Goal: Task Accomplishment & Management: Use online tool/utility

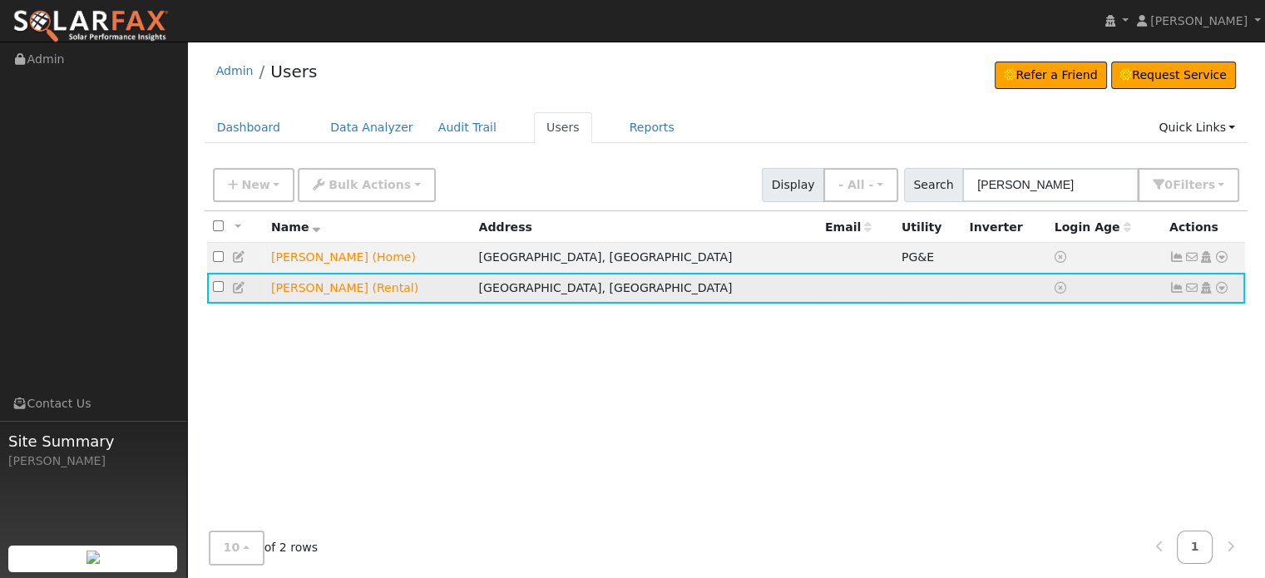
click at [1225, 289] on icon at bounding box center [1221, 288] width 15 height 12
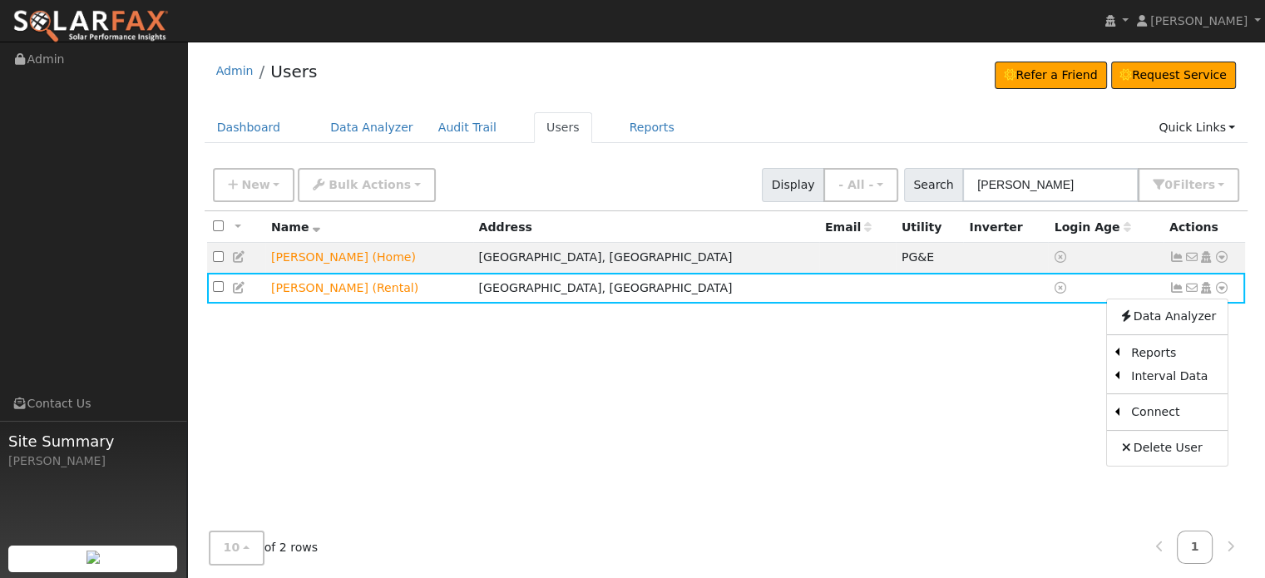
drag, startPoint x: 696, startPoint y: 492, endPoint x: 625, endPoint y: 85, distance: 413.7
click at [692, 487] on div "All None All on page None on page Name Address Email Utility Inverter Login Age…" at bounding box center [727, 384] width 1044 height 347
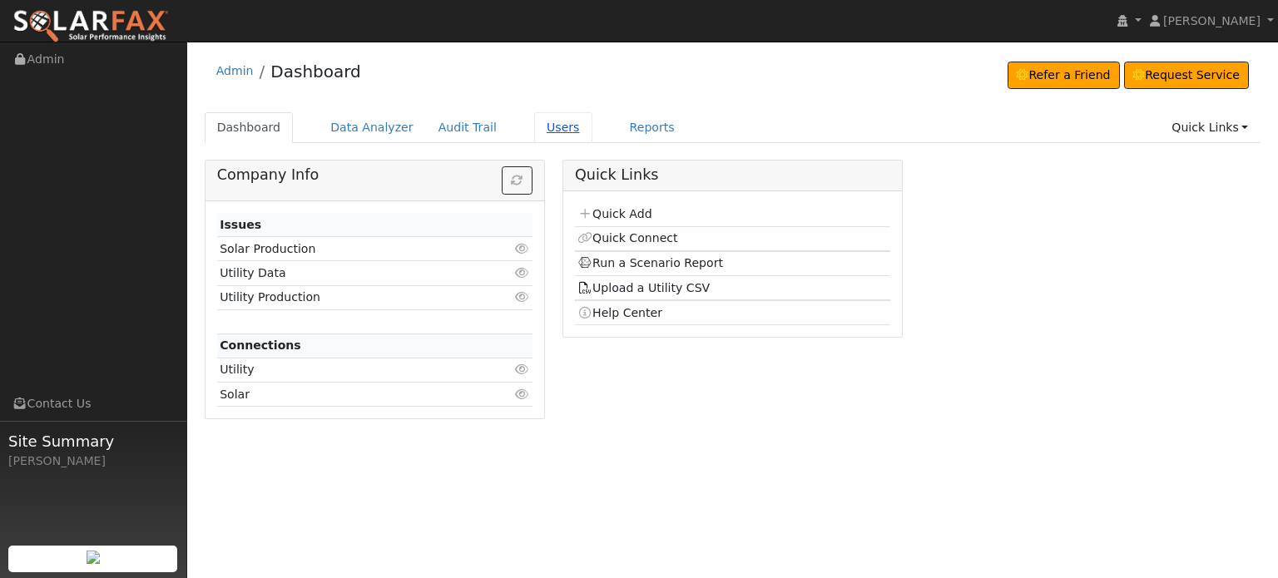
click at [534, 132] on link "Users" at bounding box center [563, 127] width 58 height 31
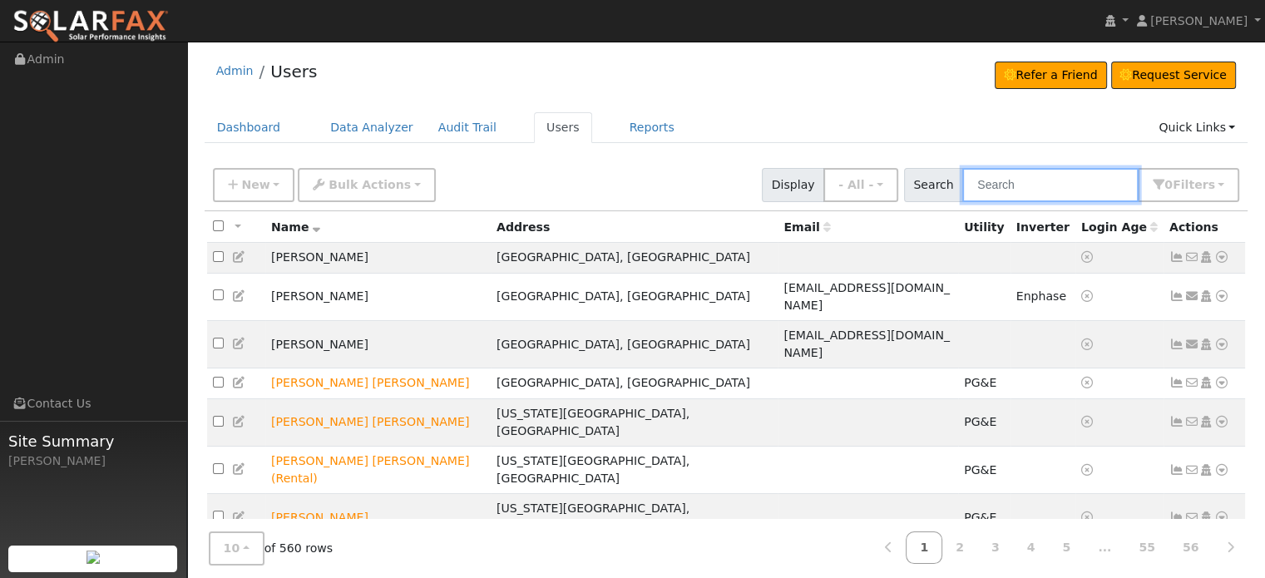
click at [1016, 185] on input "text" at bounding box center [1050, 185] width 176 height 34
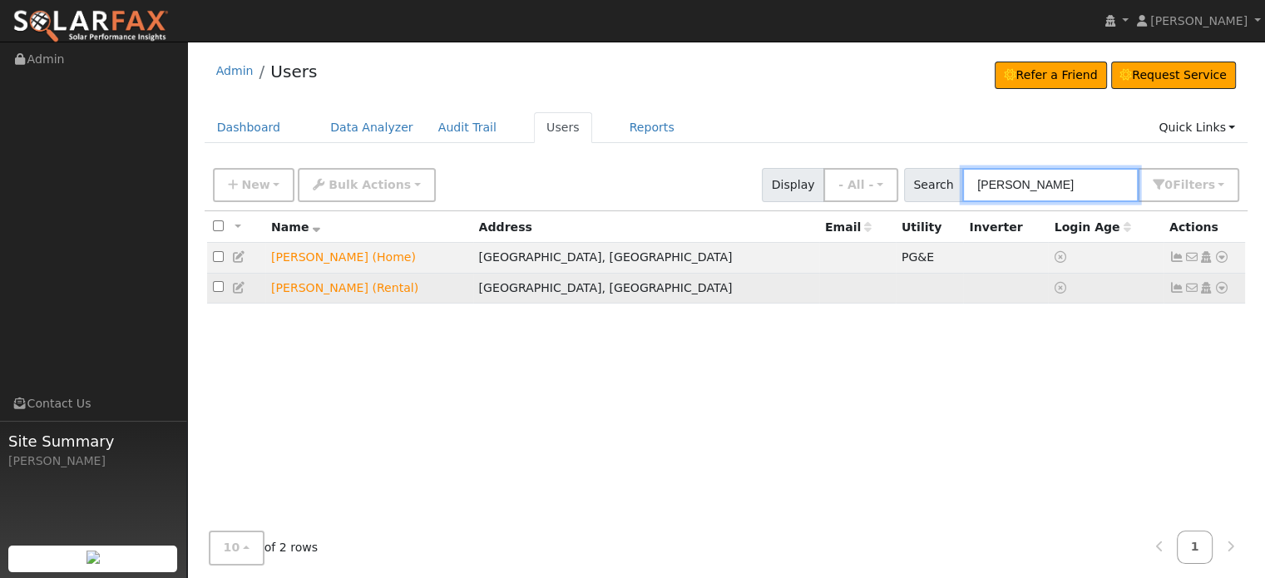
type input "[PERSON_NAME]"
click at [1224, 287] on icon at bounding box center [1221, 288] width 15 height 12
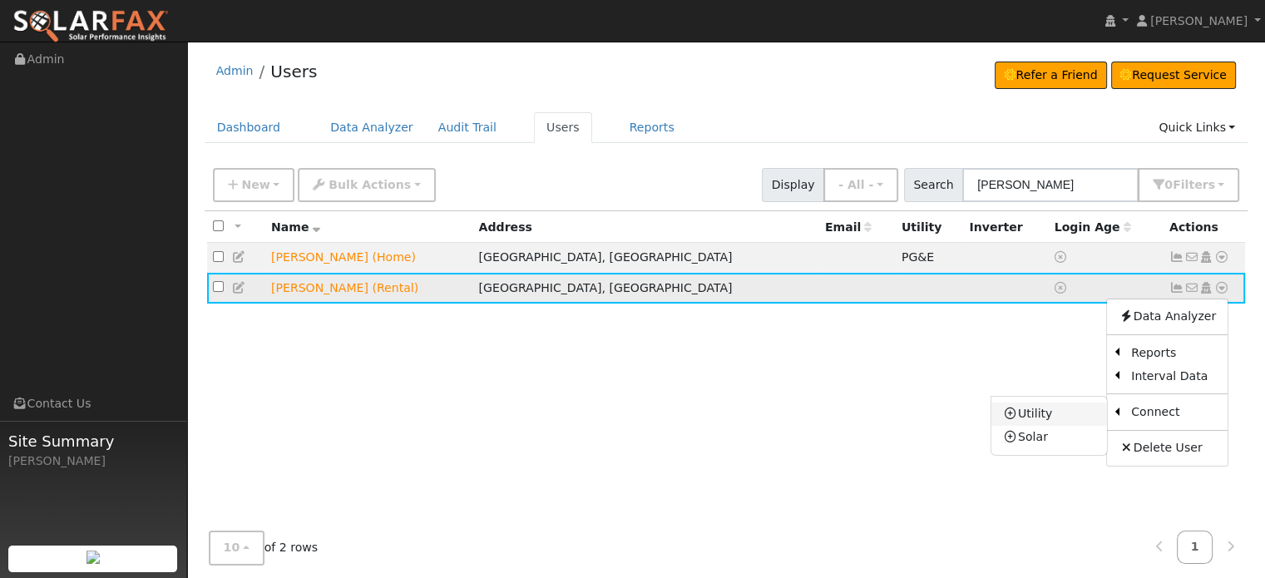
click at [1038, 415] on link "Utility" at bounding box center [1049, 414] width 116 height 23
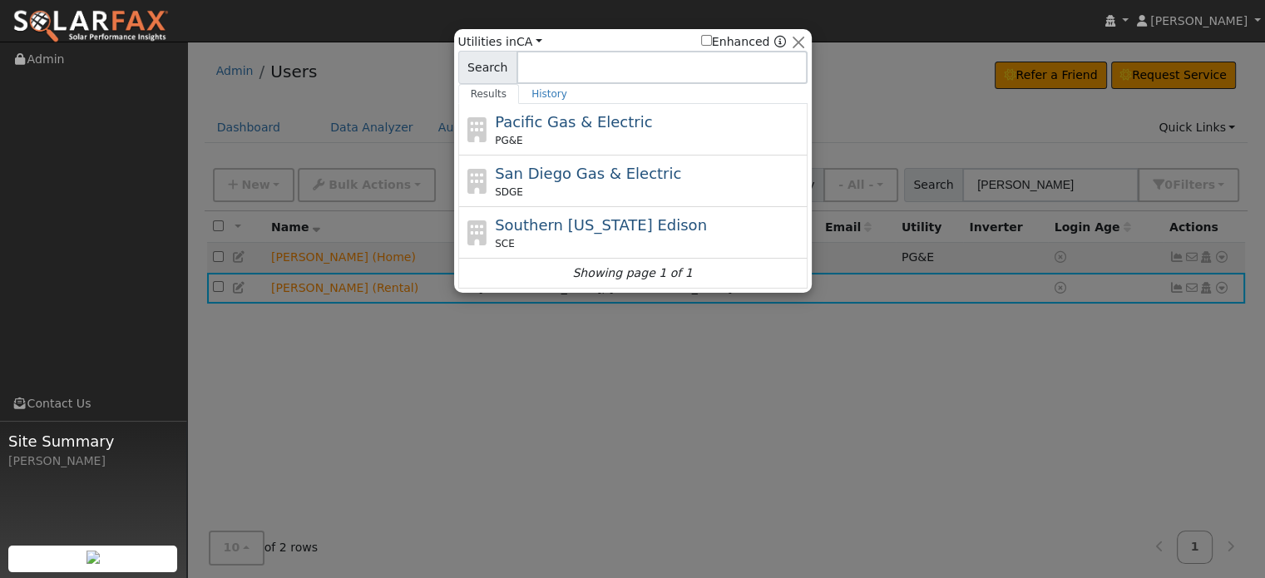
drag, startPoint x: 569, startPoint y: 130, endPoint x: 570, endPoint y: 121, distance: 8.4
click at [568, 130] on span "Pacific Gas & Electric" at bounding box center [573, 121] width 157 height 17
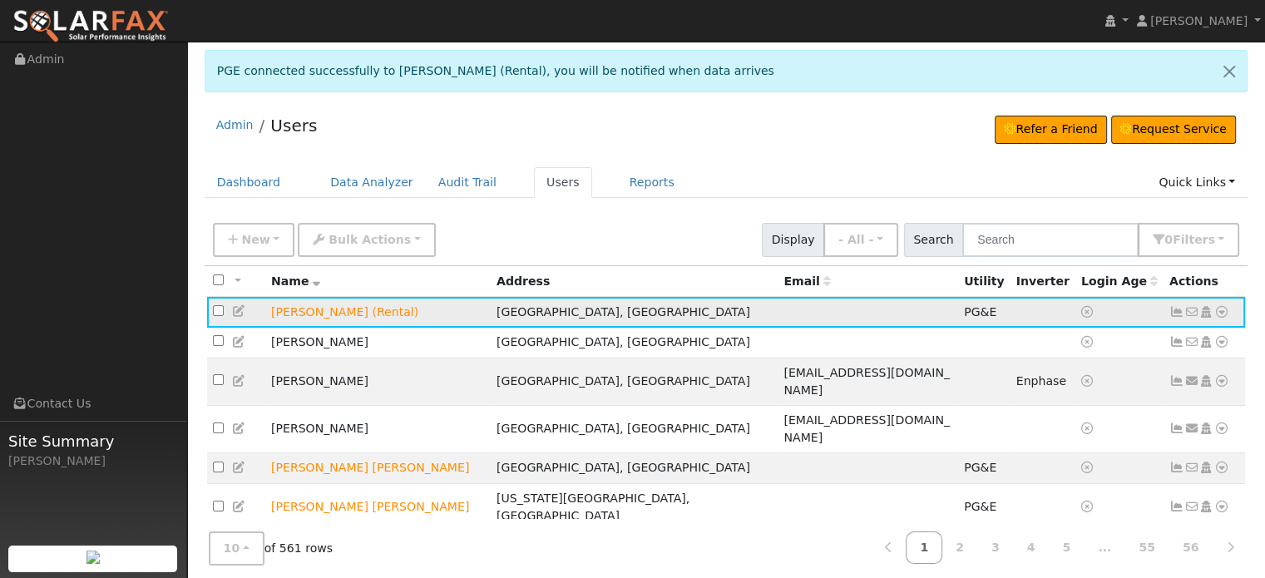
click at [1221, 310] on icon at bounding box center [1221, 312] width 15 height 12
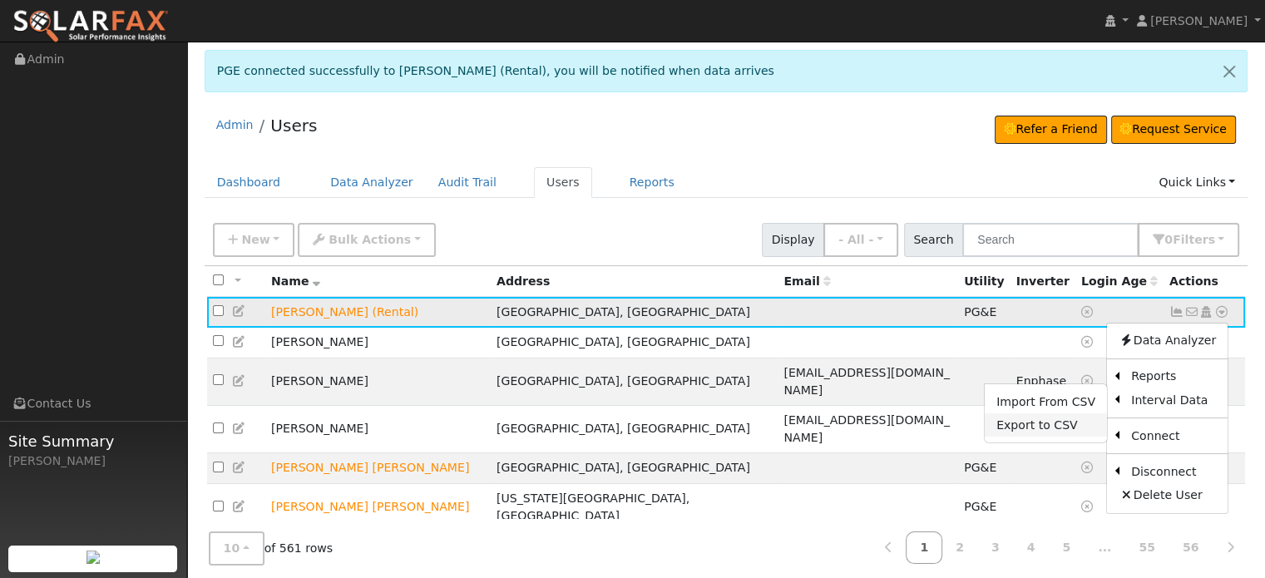
click at [1031, 423] on link "Export to CSV" at bounding box center [1046, 424] width 122 height 23
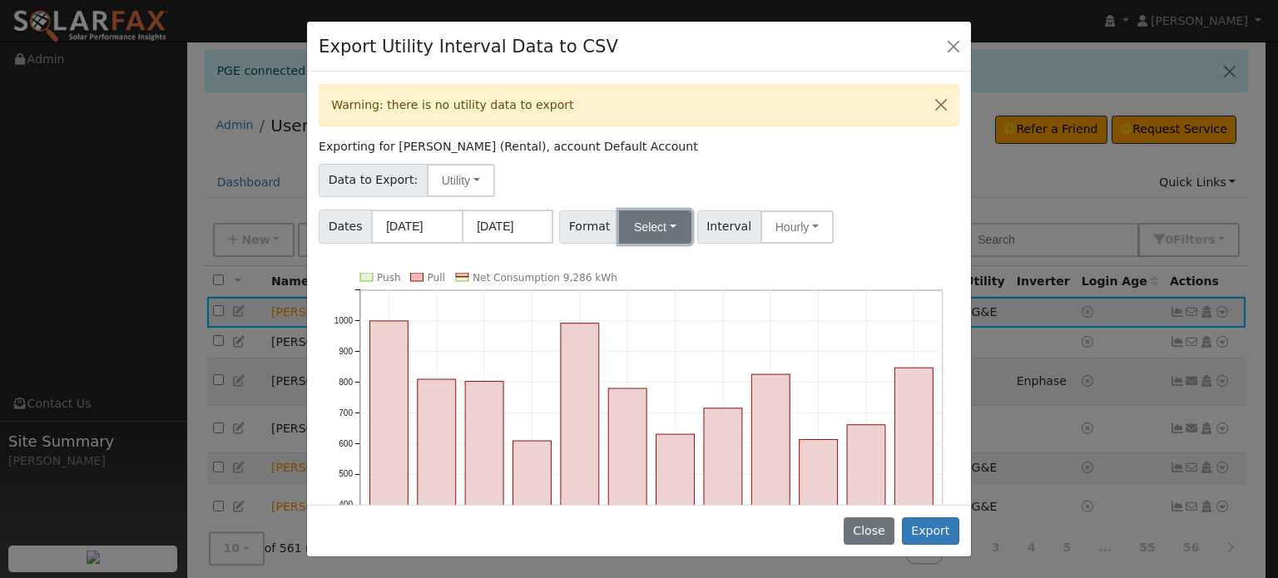
click at [662, 221] on button "Select" at bounding box center [655, 226] width 72 height 33
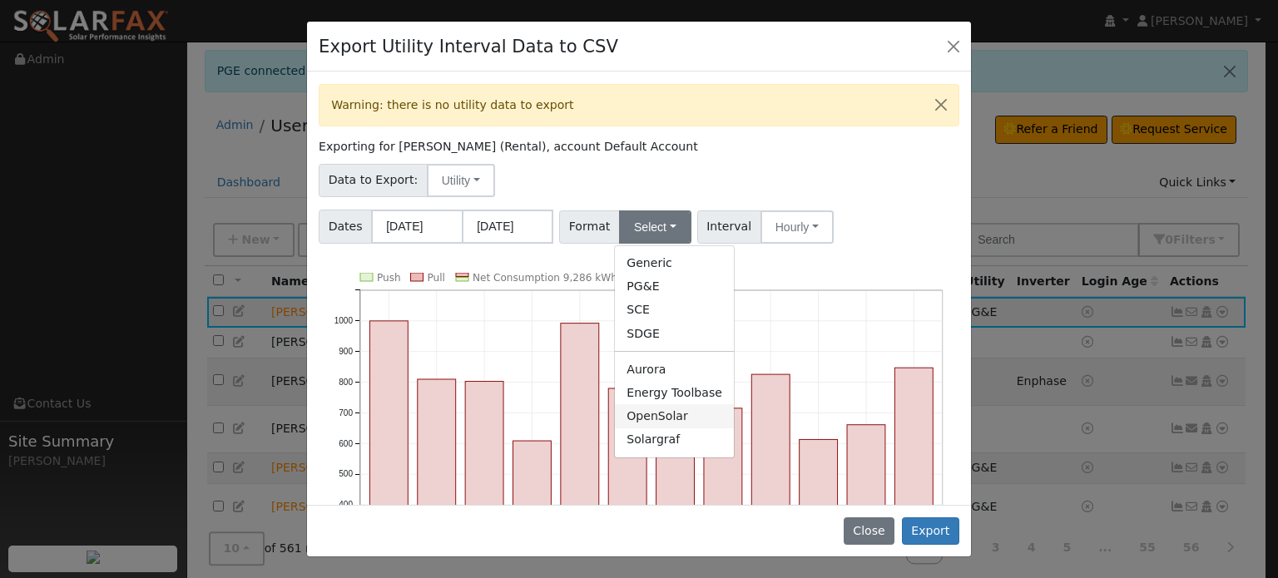
click at [650, 416] on link "OpenSolar" at bounding box center [674, 415] width 119 height 23
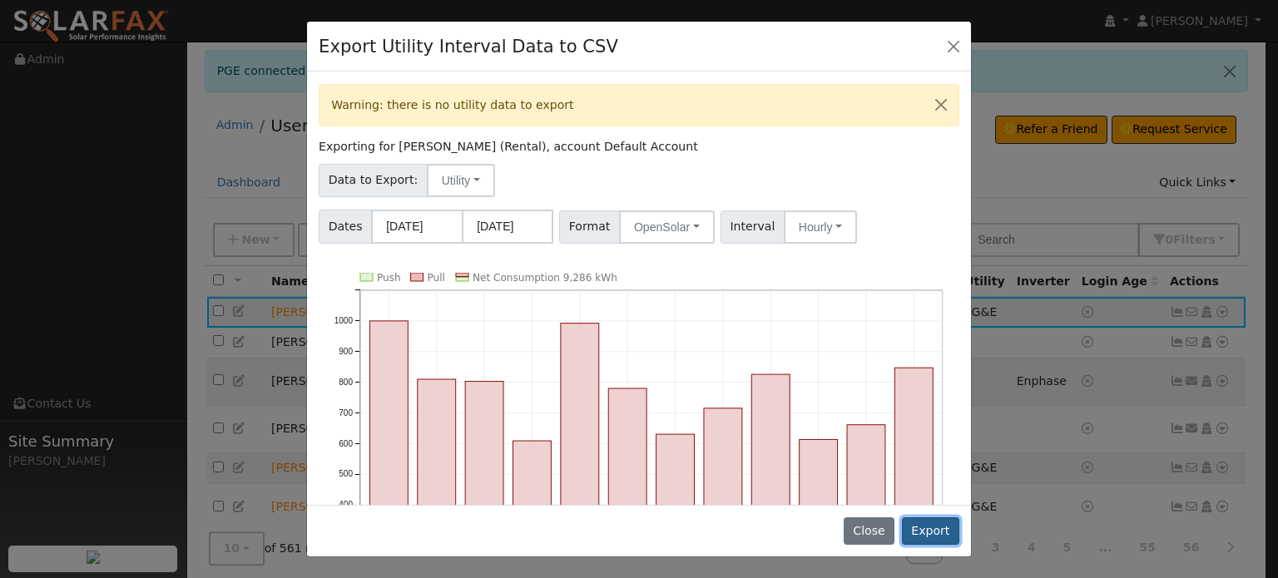
click at [932, 527] on button "Export" at bounding box center [930, 531] width 57 height 28
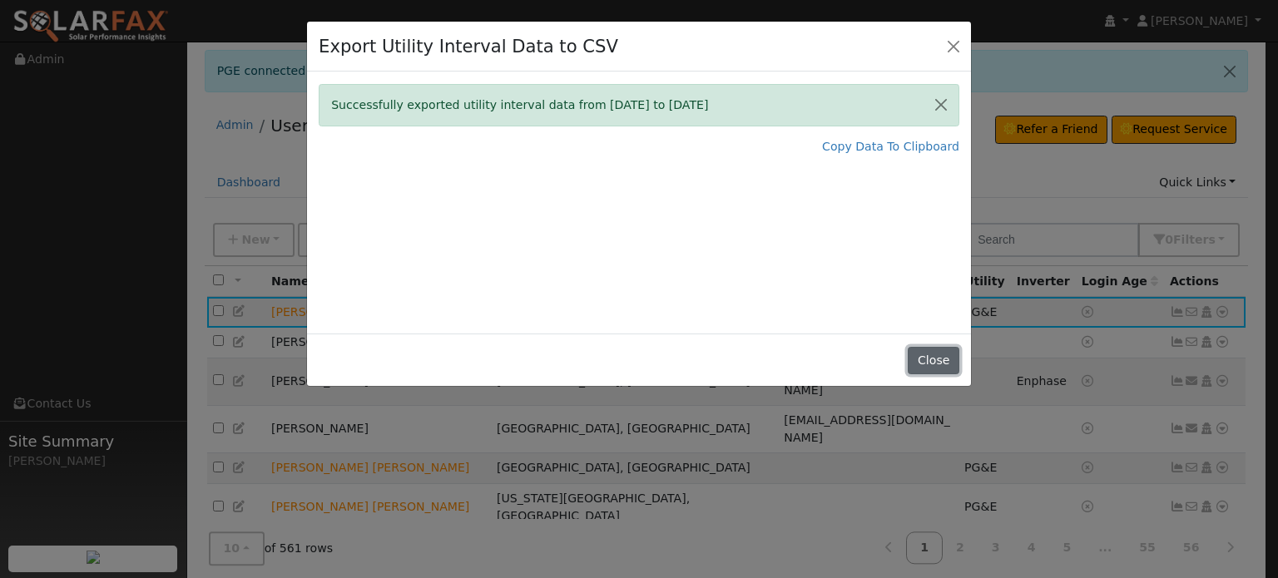
click at [939, 363] on button "Close" at bounding box center [932, 361] width 51 height 28
